Goal: Information Seeking & Learning: Learn about a topic

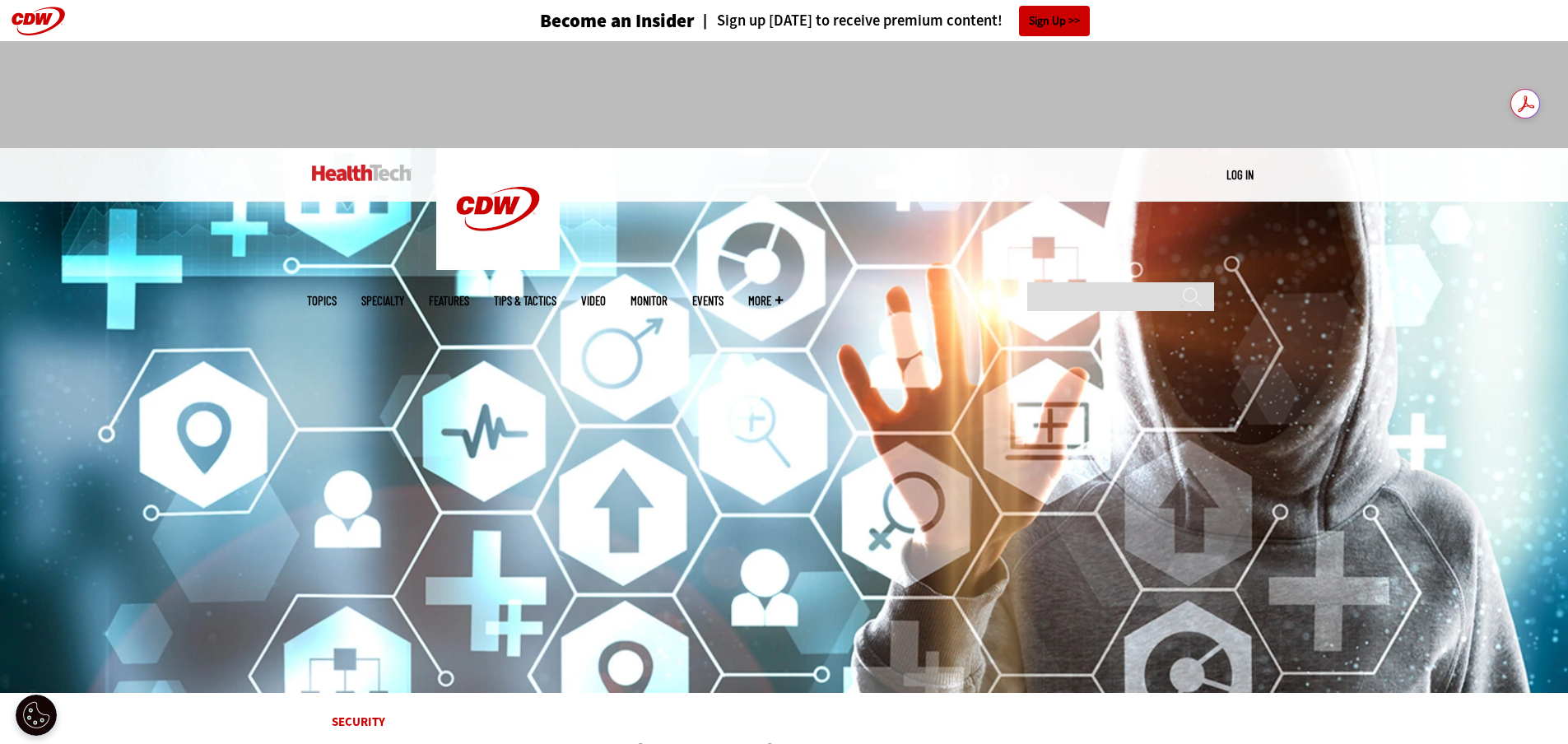
click at [1096, 282] on input "Search" at bounding box center [1120, 296] width 187 height 29
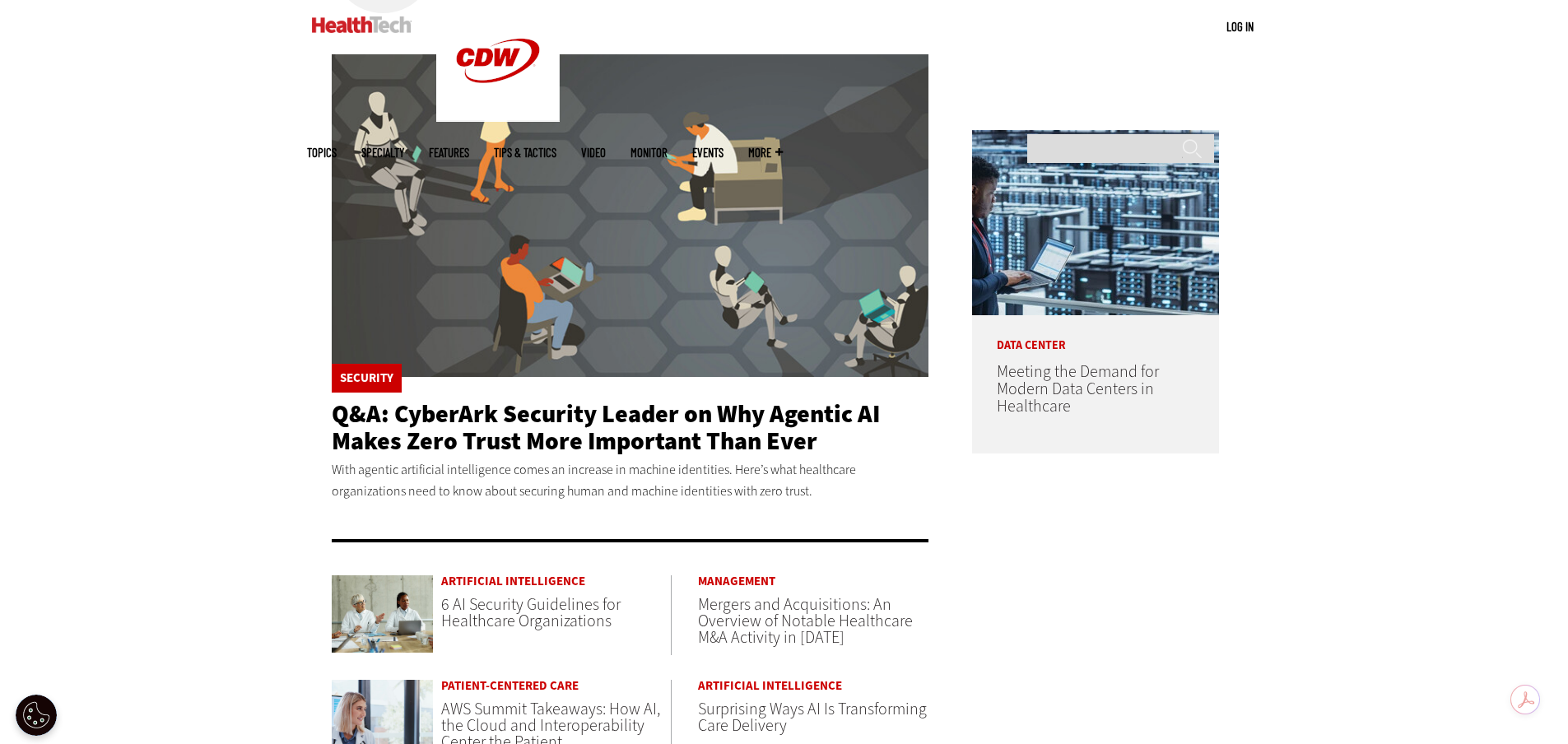
scroll to position [247, 0]
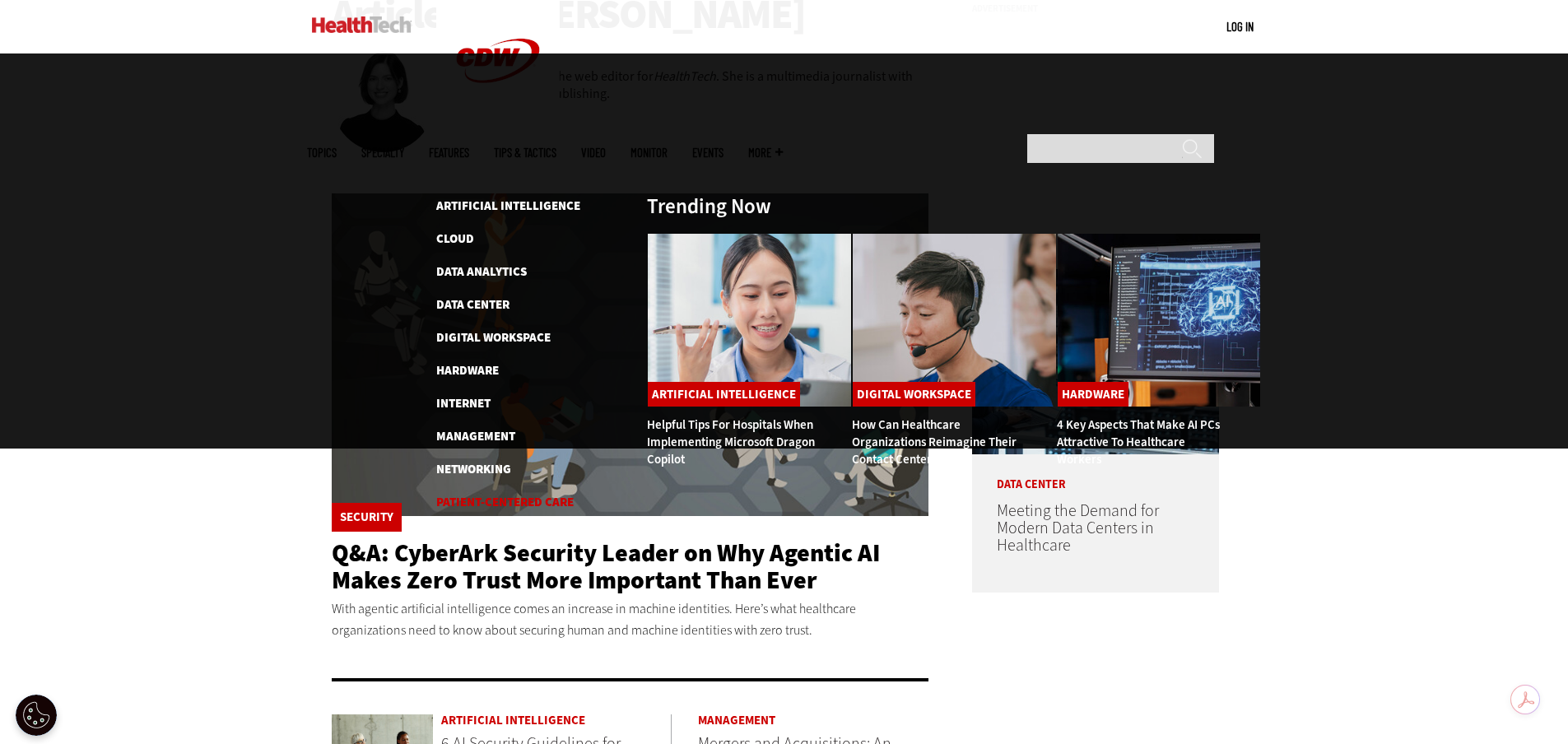
click at [482, 494] on link "Patient-Centered Care" at bounding box center [504, 501] width 138 height 16
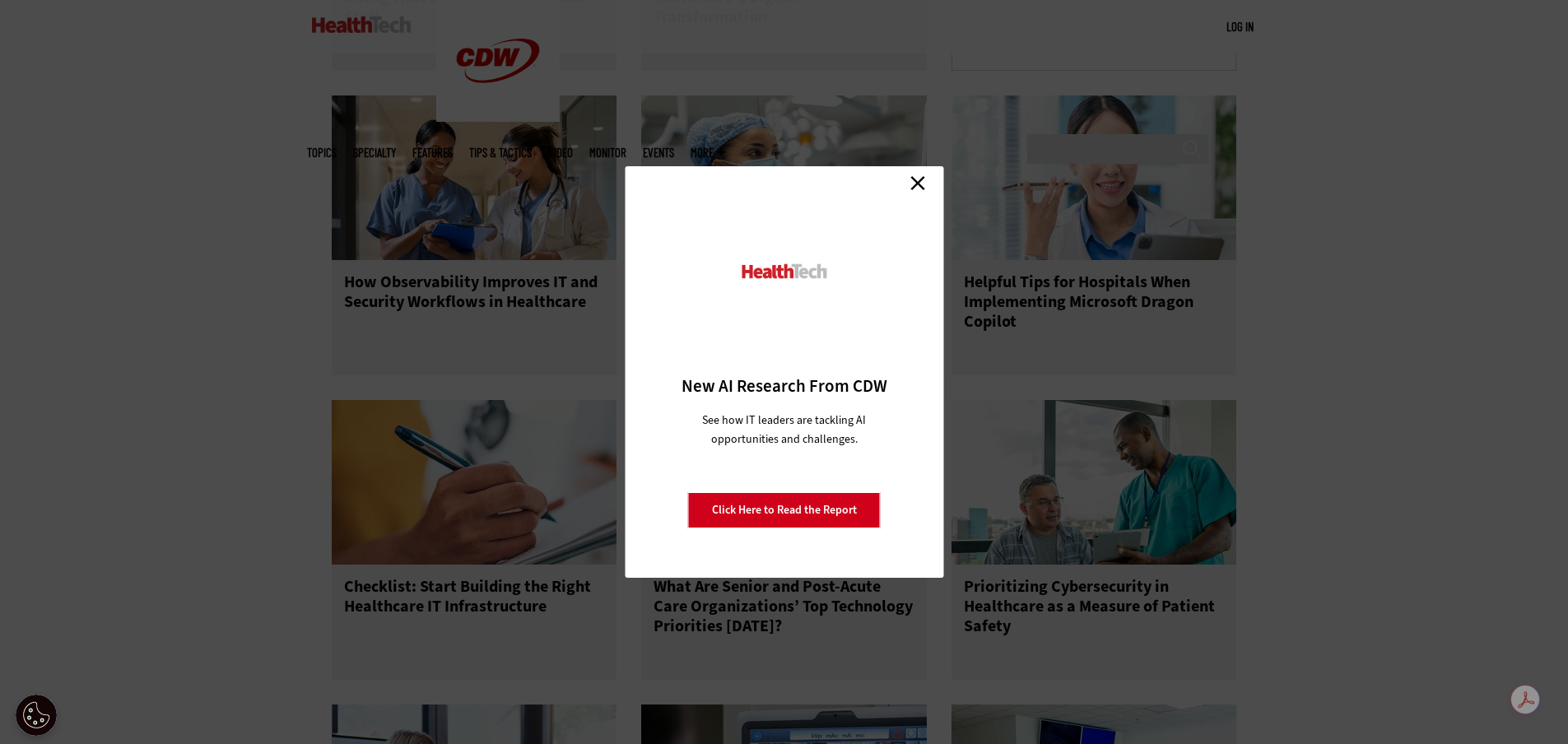
scroll to position [2798, 0]
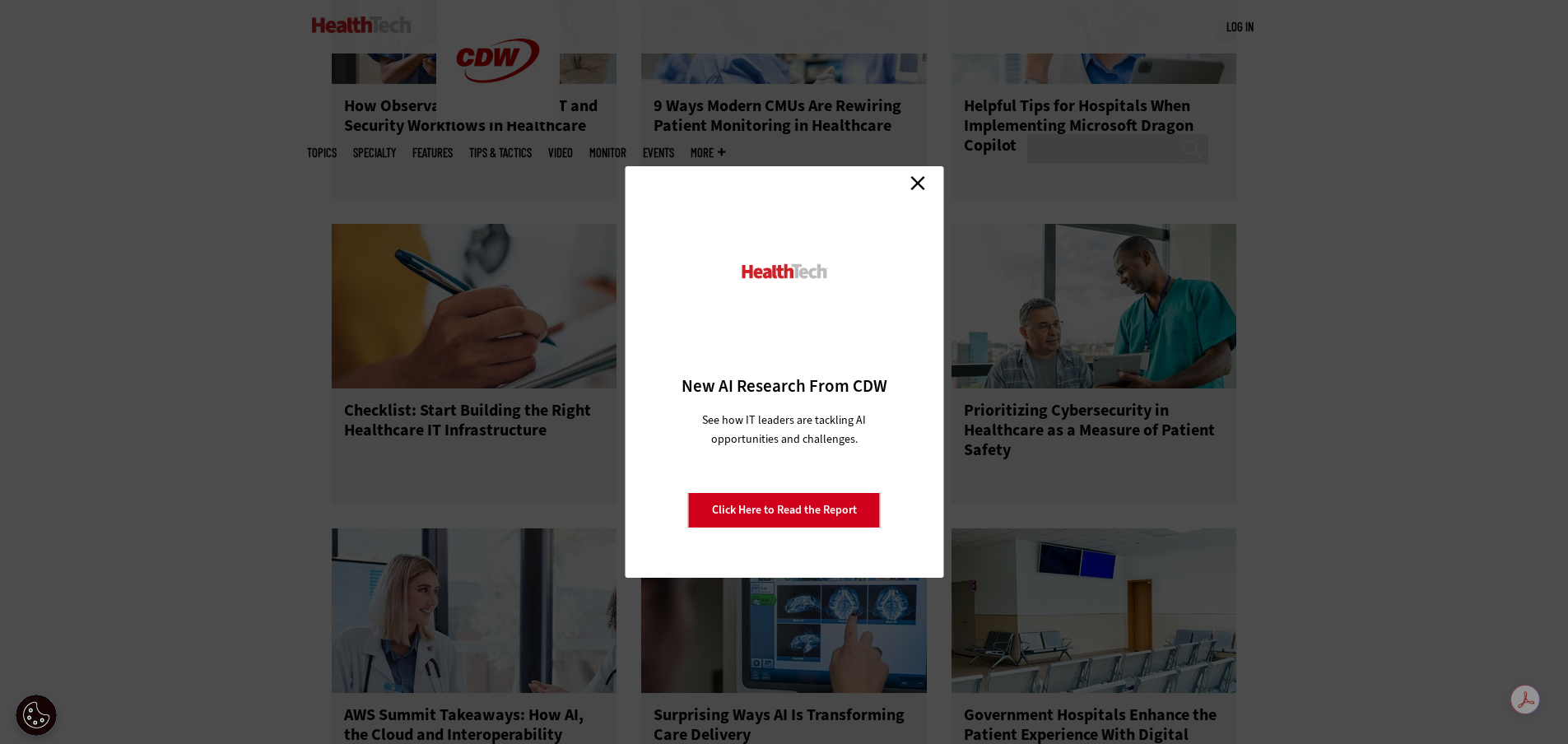
click at [914, 190] on link "Close" at bounding box center [918, 183] width 25 height 25
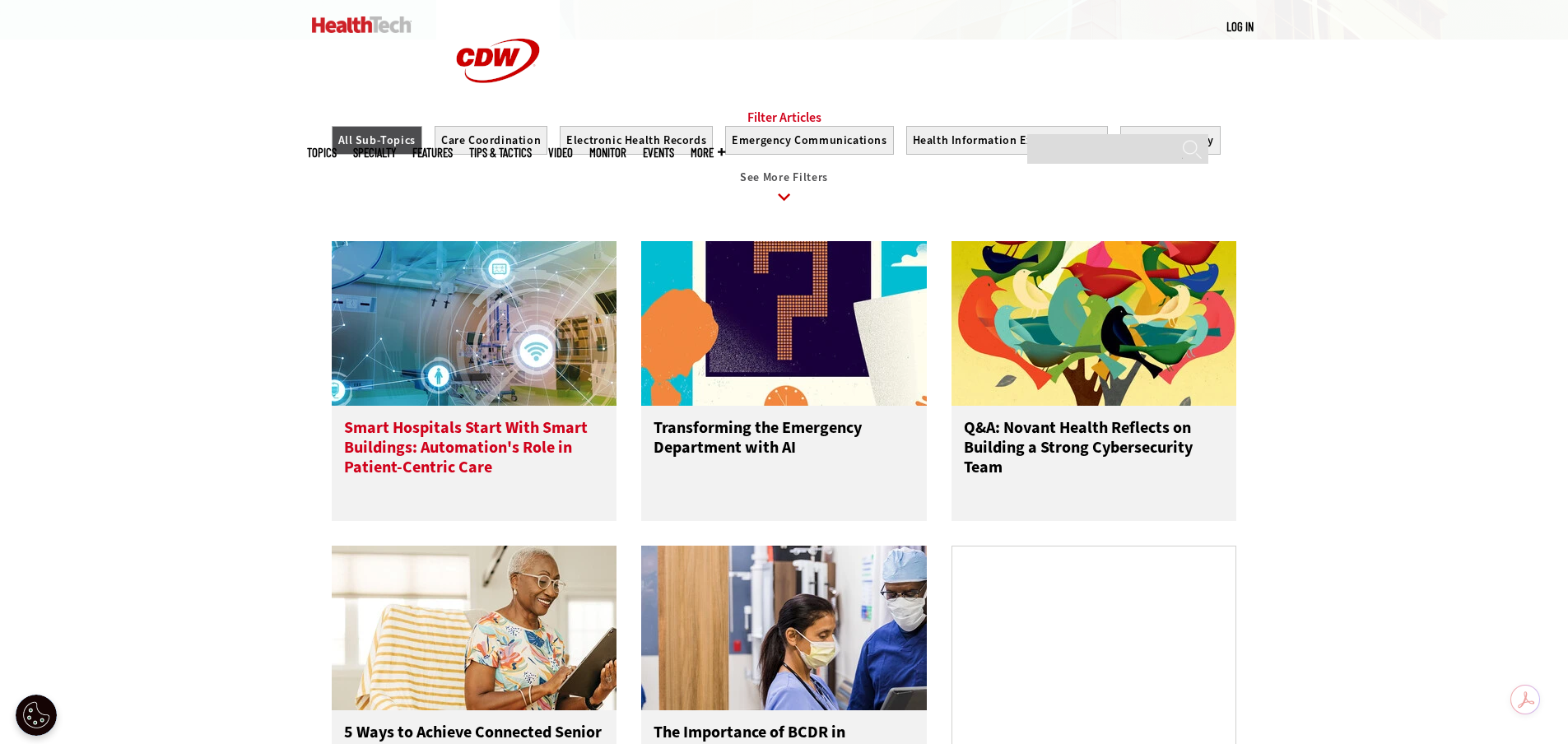
scroll to position [1810, 0]
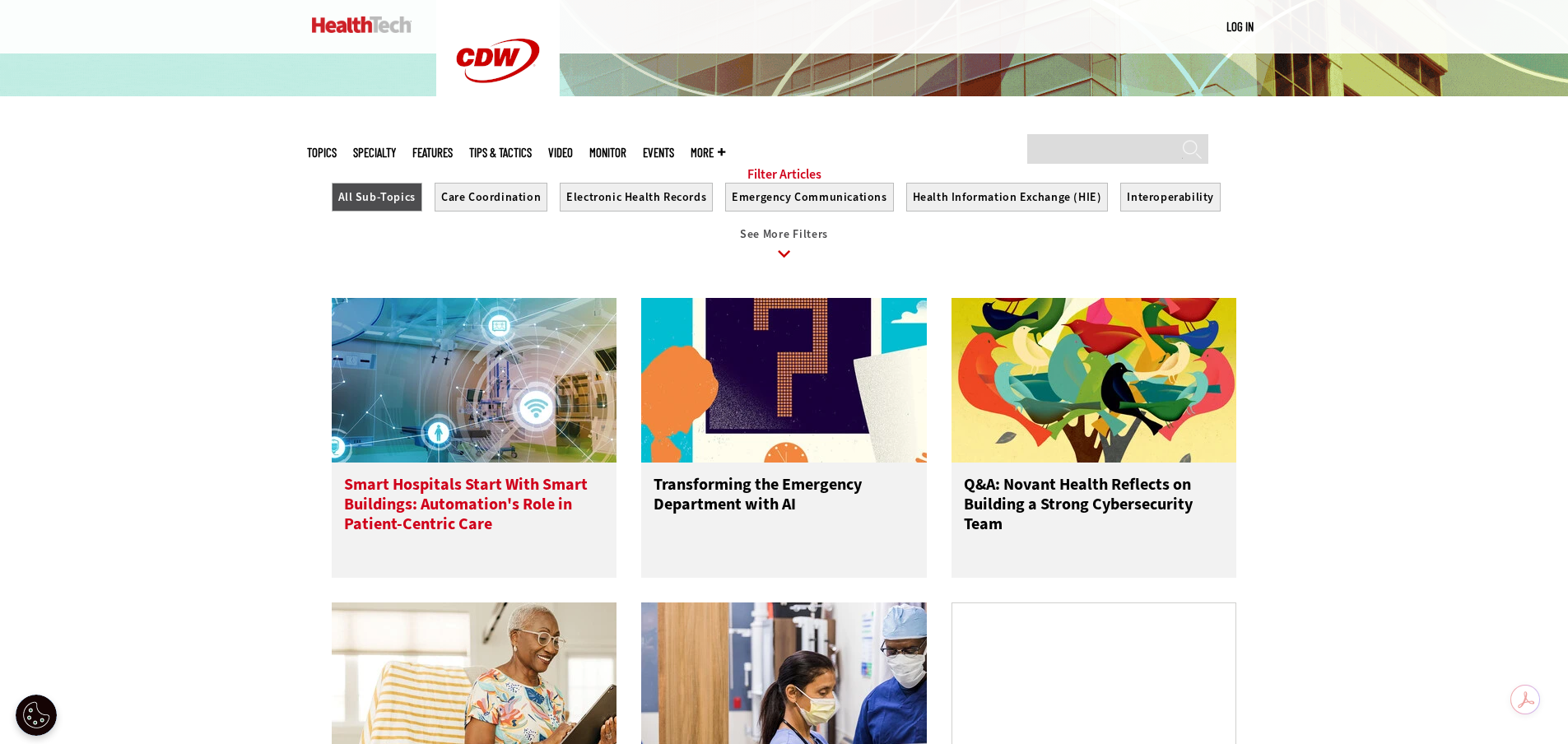
click at [507, 457] on img at bounding box center [475, 380] width 286 height 165
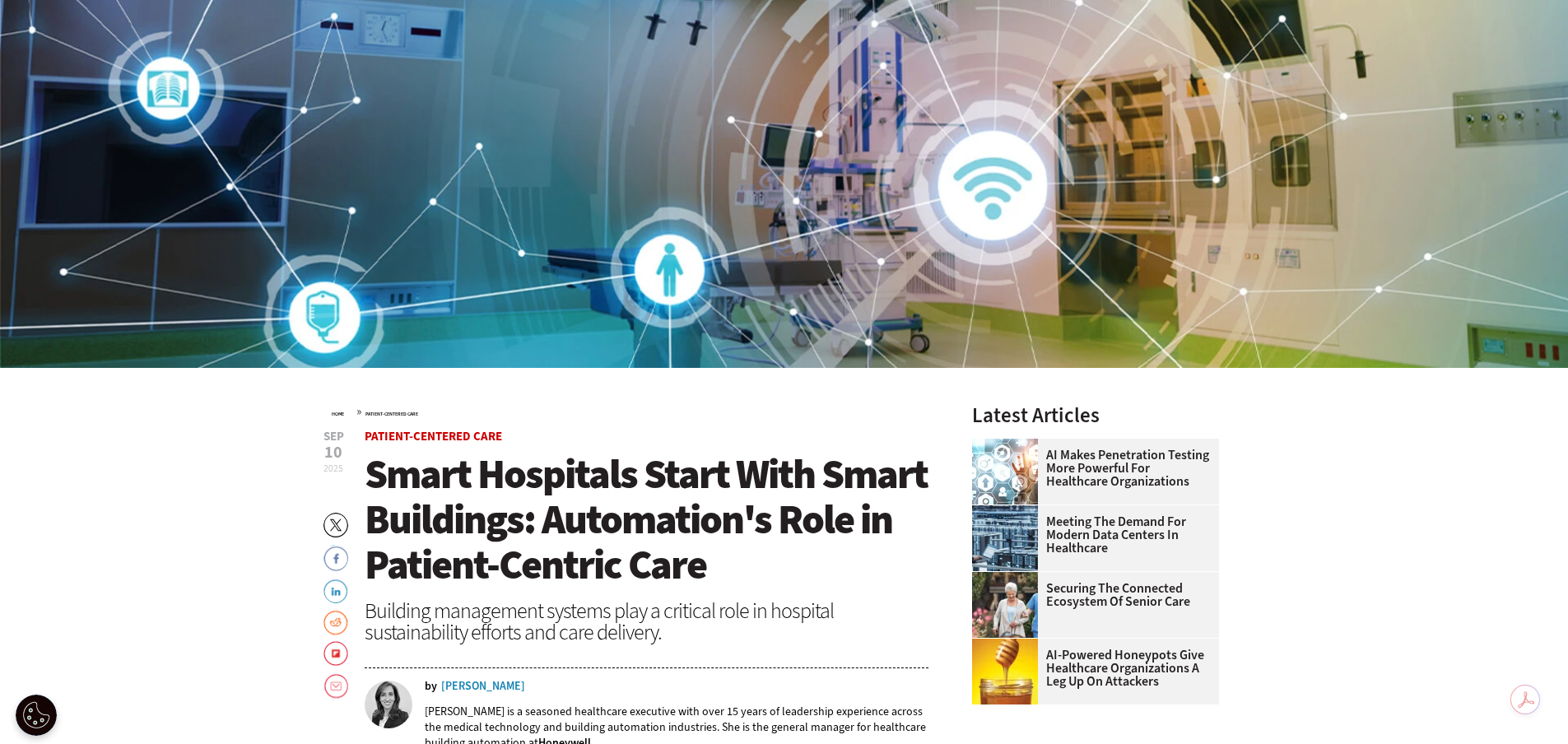
scroll to position [329, 0]
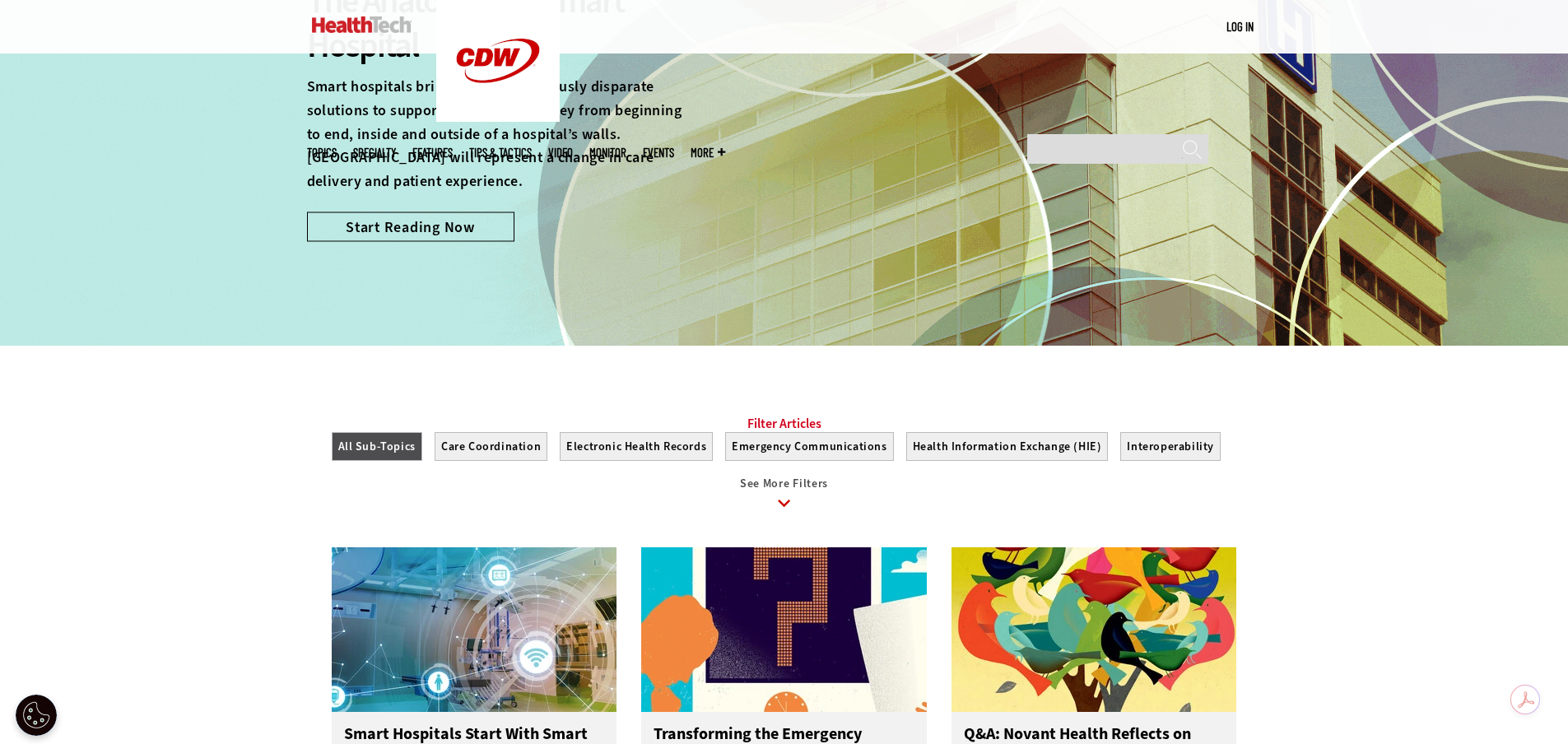
scroll to position [1481, 0]
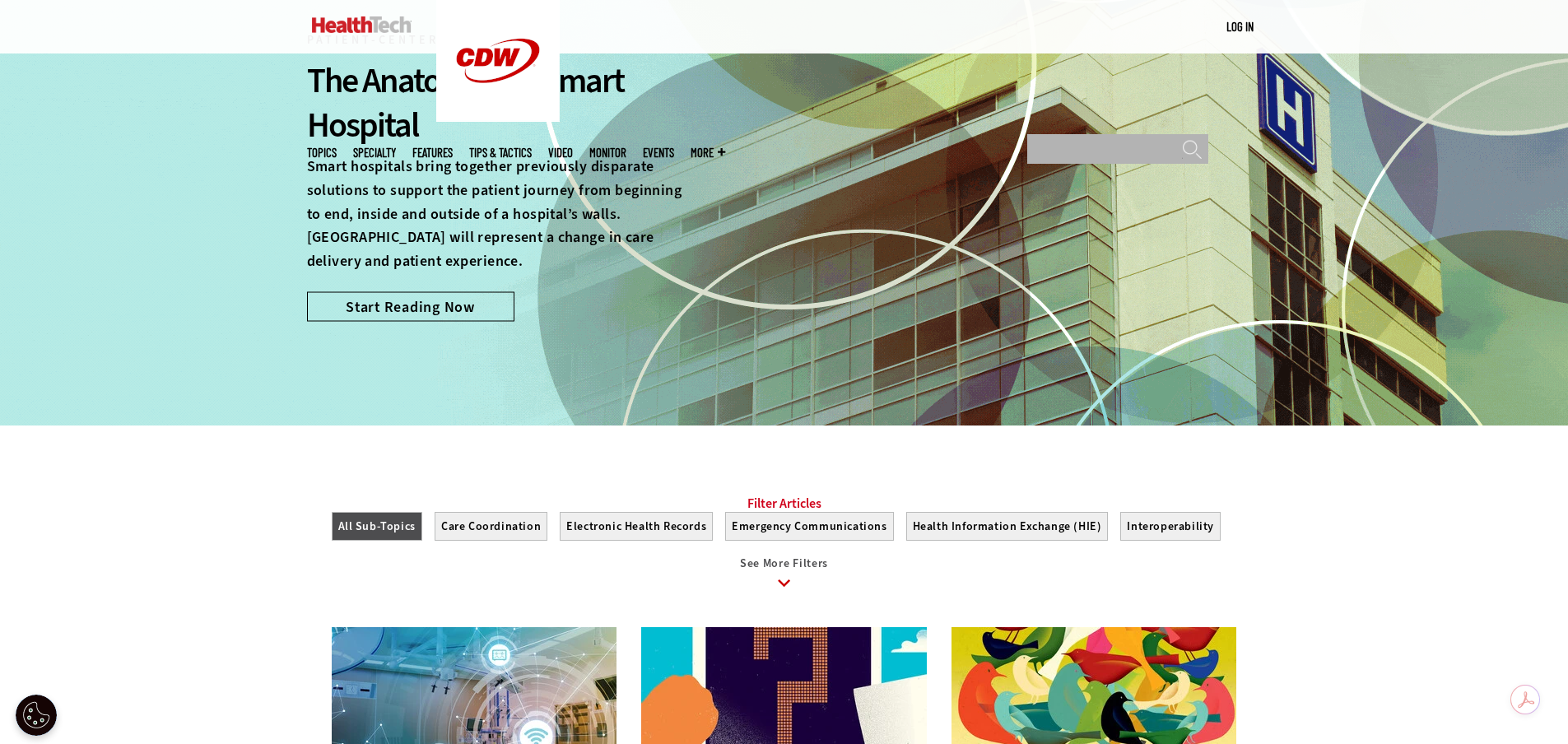
click at [1045, 134] on input "Search" at bounding box center [1118, 148] width 181 height 30
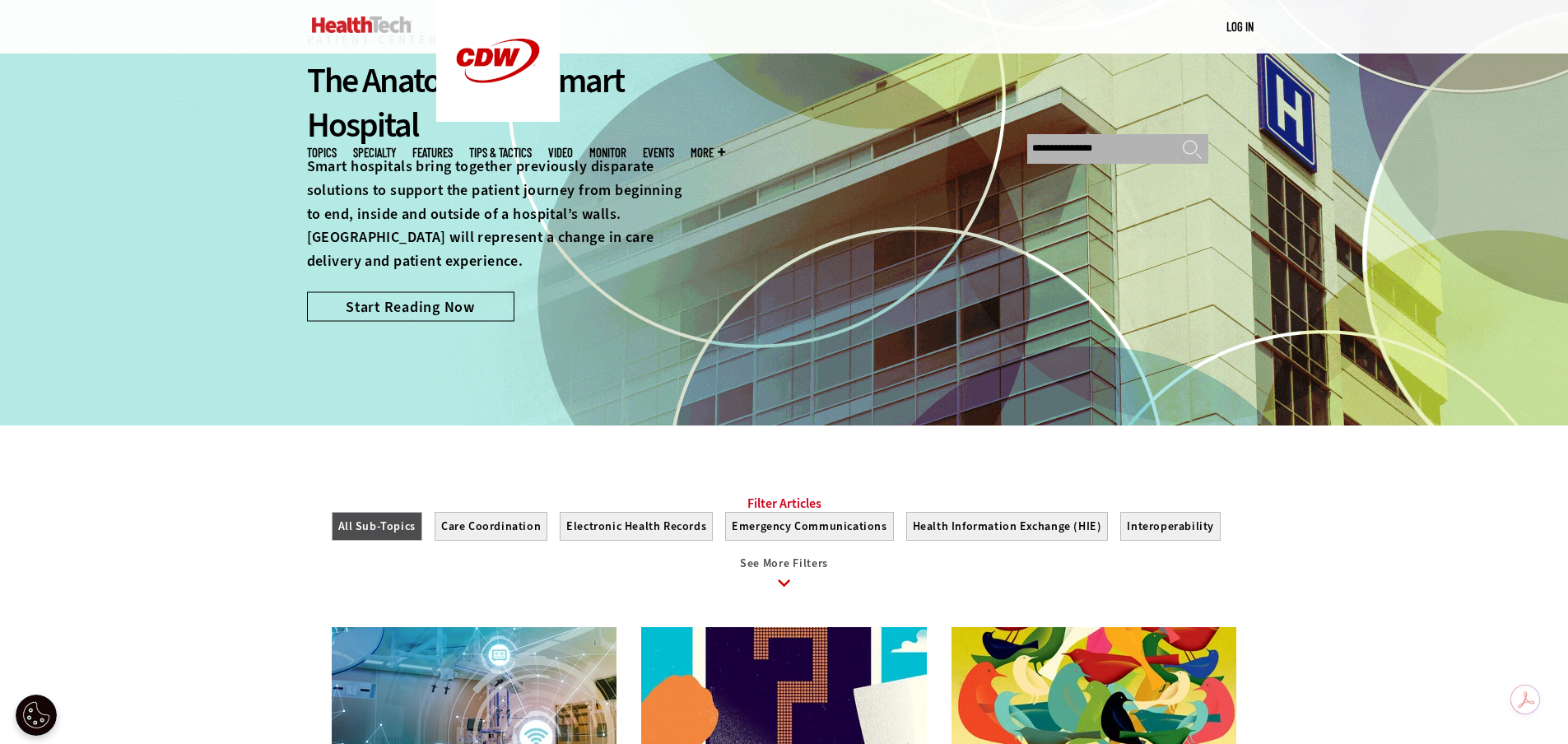
type input "**********"
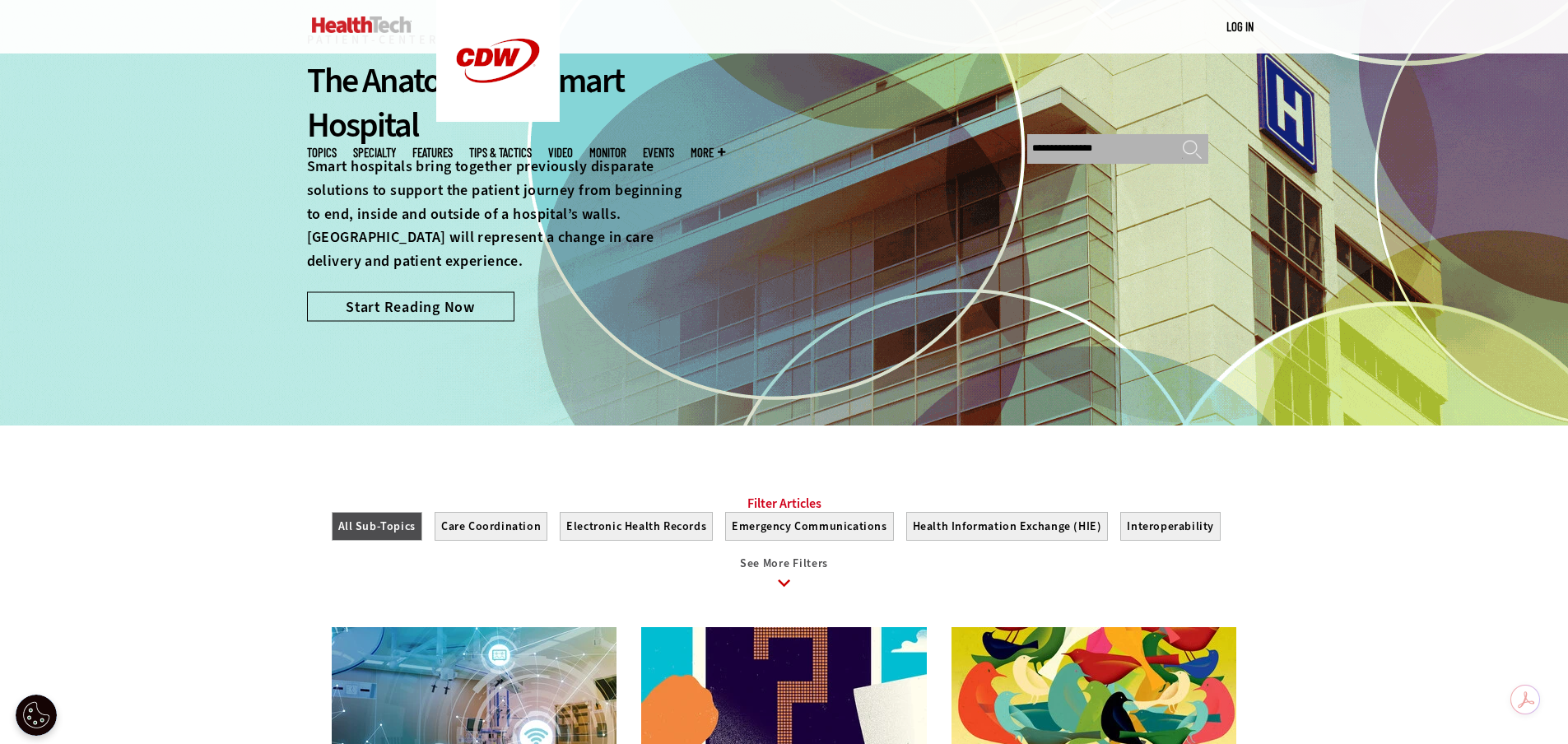
click at [1182, 140] on input "******" at bounding box center [1192, 154] width 20 height 30
